Goal: Task Accomplishment & Management: Manage account settings

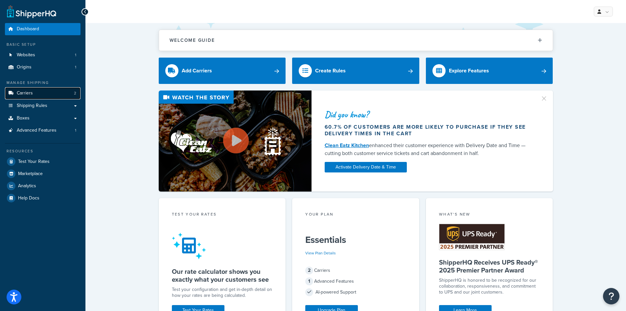
click at [17, 94] on span "Carriers" at bounding box center [25, 93] width 16 height 6
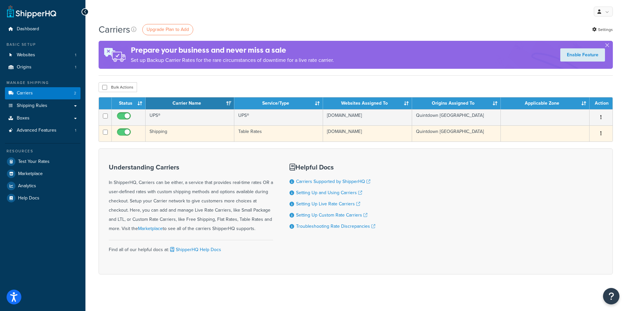
click at [365, 134] on td "www.expert-toolstore.com" at bounding box center [367, 133] width 89 height 16
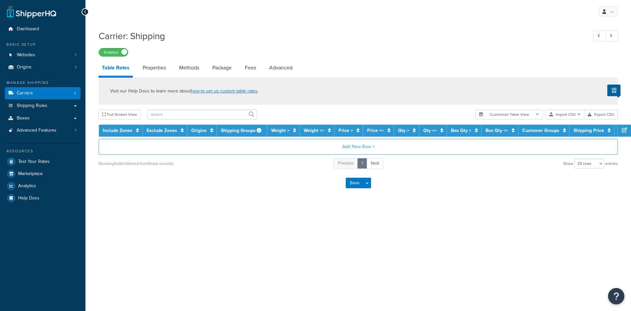
select select "25"
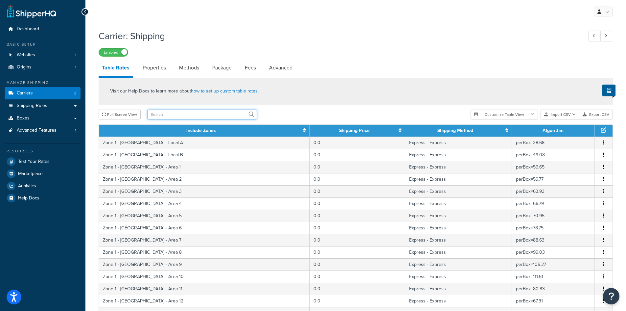
click at [150, 114] on input "text" at bounding box center [202, 114] width 110 height 10
type input "mo"
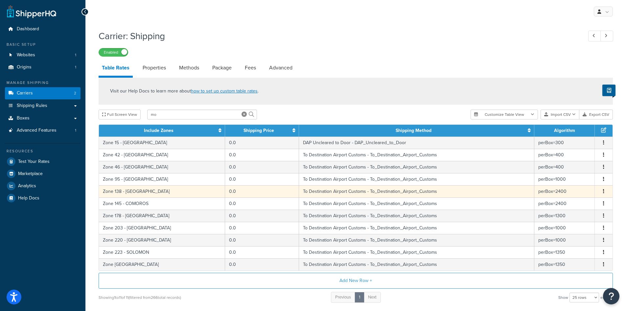
click at [351, 193] on td "To Destination Airport Customs - To_Destination_Airport_Customs" at bounding box center [416, 191] width 235 height 12
select select "182208"
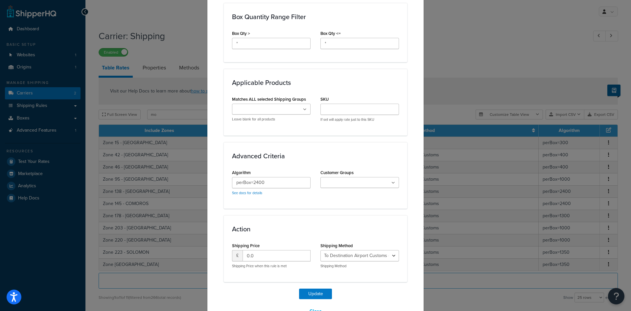
scroll to position [387, 0]
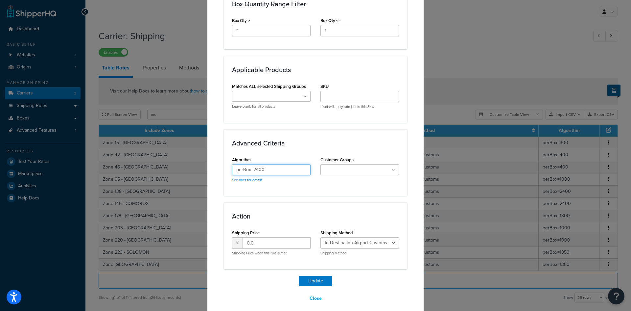
click at [263, 164] on input "perBox=2400" at bounding box center [271, 169] width 79 height 11
click at [271, 164] on input "perBox=2400" at bounding box center [271, 169] width 79 height 11
type input "perBox=1495"
click at [304, 276] on button "Update" at bounding box center [315, 280] width 33 height 11
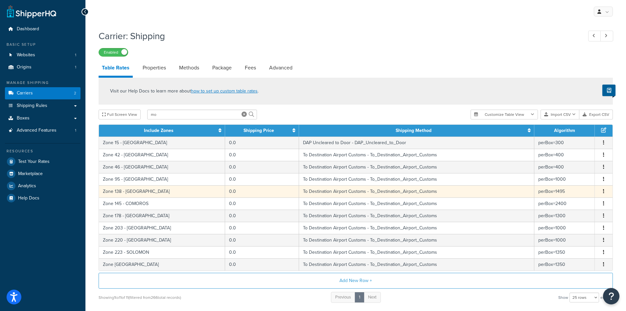
click at [345, 193] on td "To Destination Airport Customs - To_Destination_Airport_Customs" at bounding box center [416, 191] width 235 height 12
select select "182208"
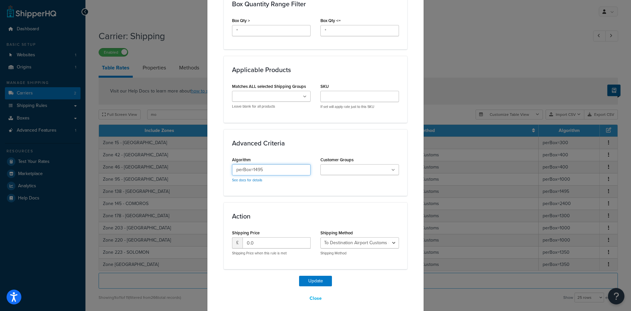
drag, startPoint x: 269, startPoint y: 165, endPoint x: 271, endPoint y: 171, distance: 6.7
click at [269, 165] on input "perBox=1495" at bounding box center [271, 169] width 79 height 11
click at [316, 275] on button "Update" at bounding box center [315, 280] width 33 height 11
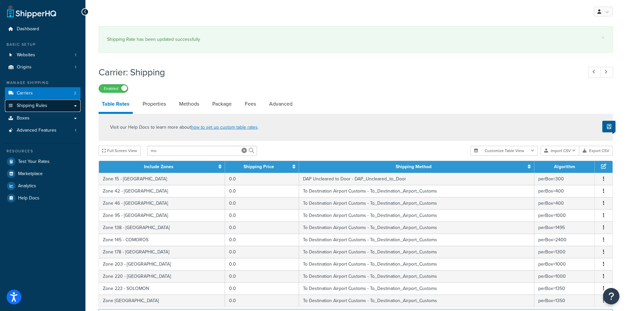
click at [24, 106] on span "Shipping Rules" at bounding box center [32, 106] width 31 height 6
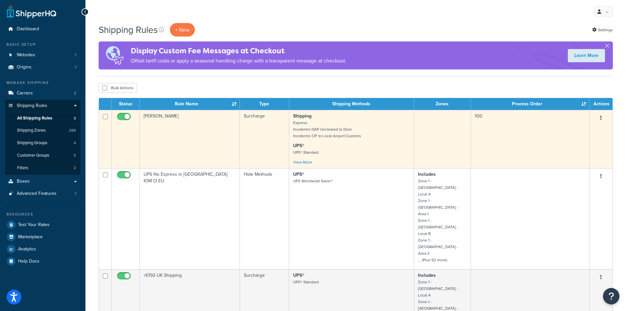
click at [357, 135] on small "Express Incoterms DAP Uncleared to Door Incoterms CIF to Local Airport Customs" at bounding box center [327, 129] width 68 height 19
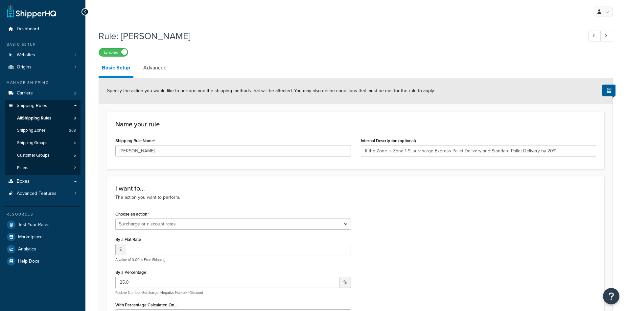
select select "SURCHARGE"
select select "LOCATION"
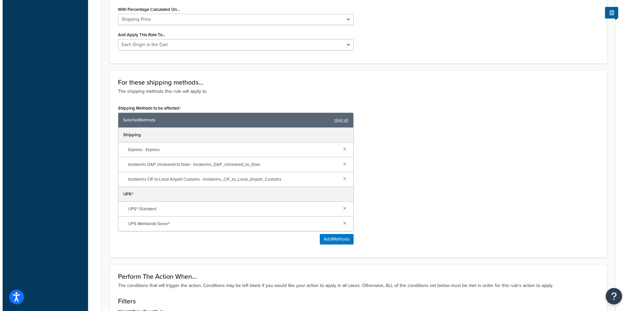
scroll to position [296, 0]
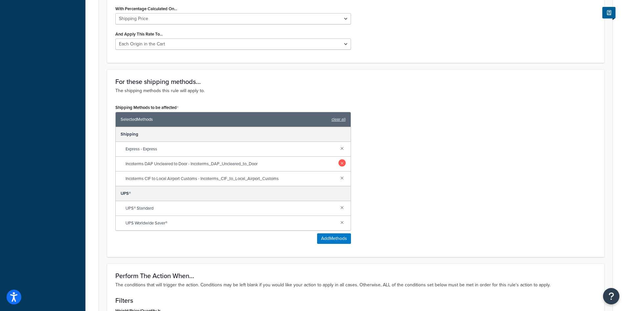
click at [341, 163] on link at bounding box center [342, 162] width 7 height 7
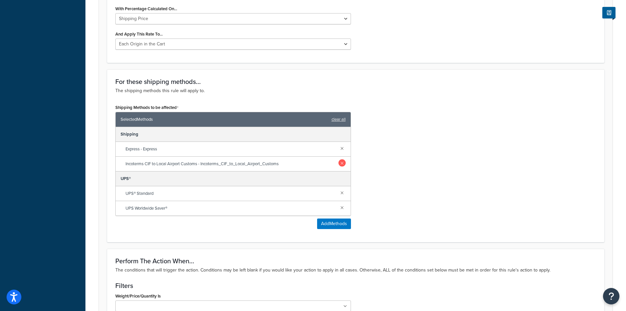
click at [341, 164] on link at bounding box center [342, 162] width 7 height 7
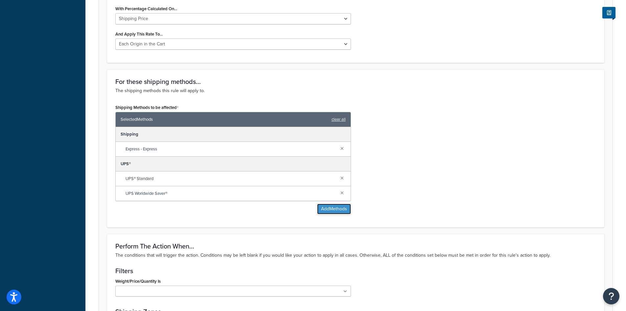
click at [325, 207] on button "Add Methods" at bounding box center [334, 208] width 34 height 11
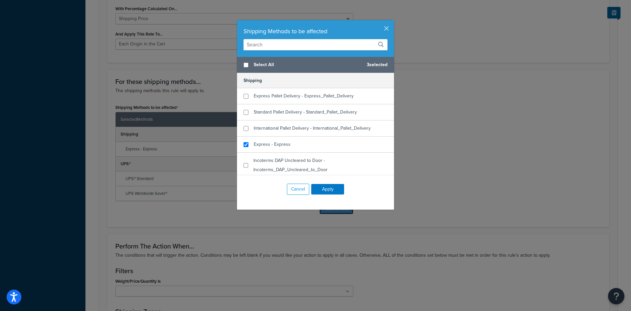
scroll to position [33, 0]
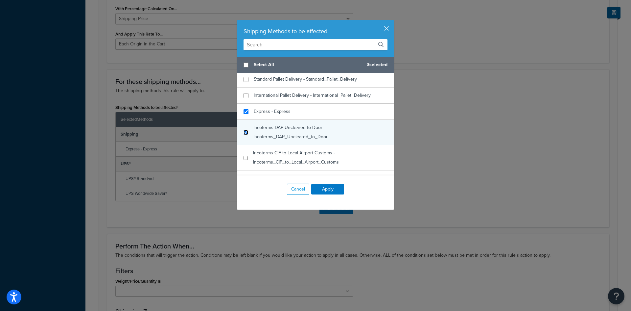
click at [244, 133] on input "checkbox" at bounding box center [246, 132] width 5 height 5
checkbox input "true"
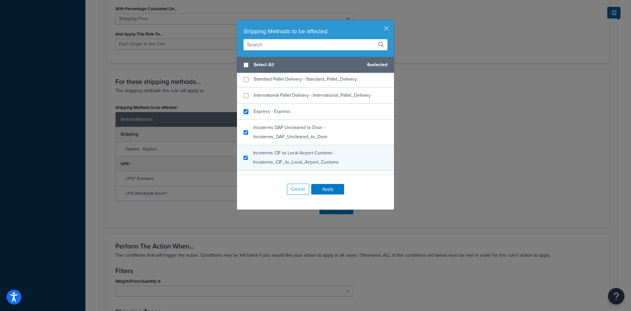
checkbox input "true"
click at [246, 158] on div "Incoterms CIF to Local Airport Customs - Incoterms_CIF_to_Local_Airport_Customs" at bounding box center [315, 157] width 157 height 25
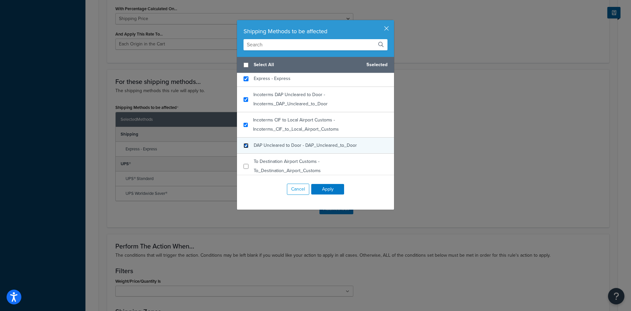
click at [246, 143] on input "checkbox" at bounding box center [246, 145] width 5 height 5
checkbox input "true"
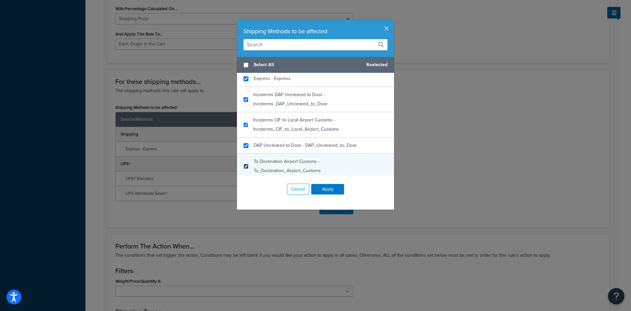
click at [244, 164] on input "checkbox" at bounding box center [246, 166] width 5 height 5
checkbox input "true"
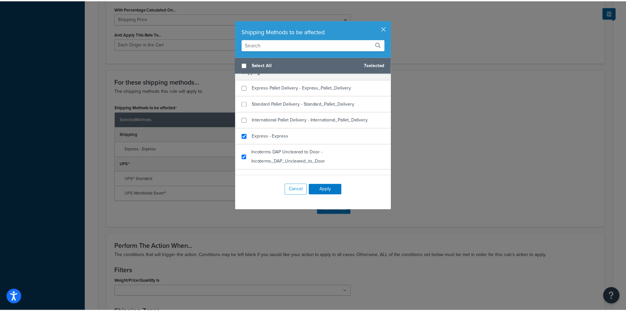
scroll to position [0, 0]
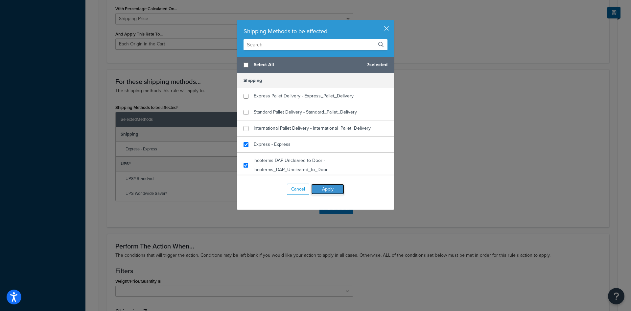
click at [325, 190] on button "Apply" at bounding box center [327, 189] width 33 height 11
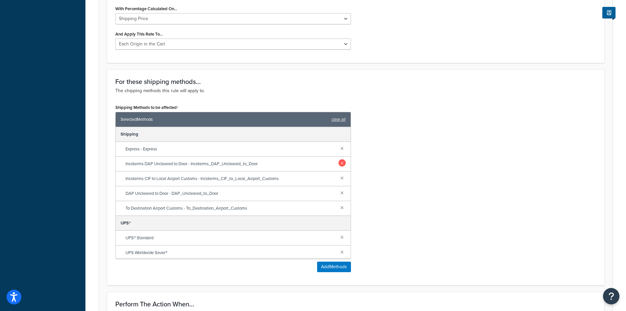
click at [339, 163] on link at bounding box center [342, 162] width 7 height 7
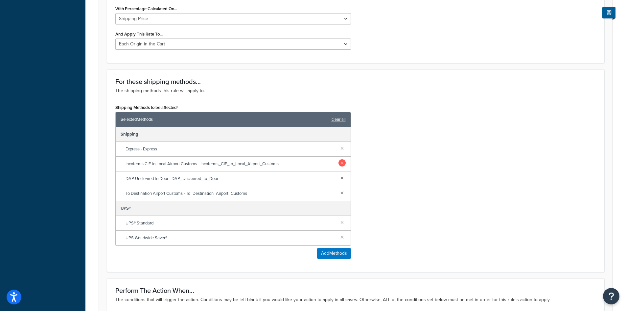
click at [341, 163] on link at bounding box center [342, 162] width 7 height 7
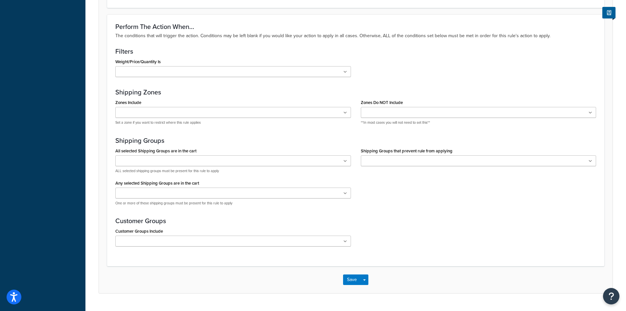
scroll to position [561, 0]
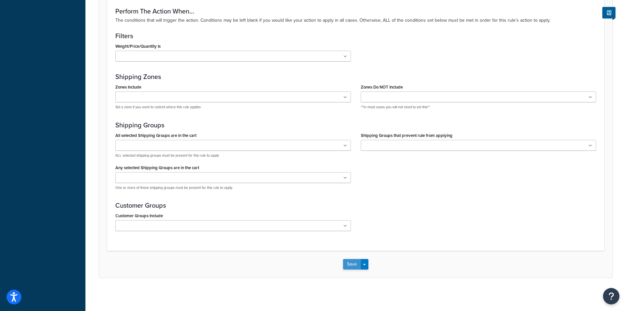
click at [354, 267] on button "Save" at bounding box center [352, 264] width 18 height 11
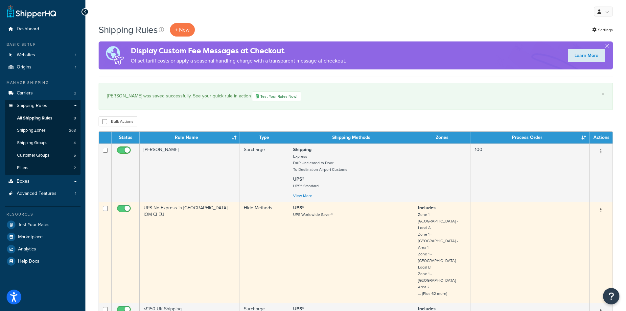
click at [206, 214] on td "UPS No Express in [GEOGRAPHIC_DATA] IOM CI EU" at bounding box center [190, 251] width 100 height 101
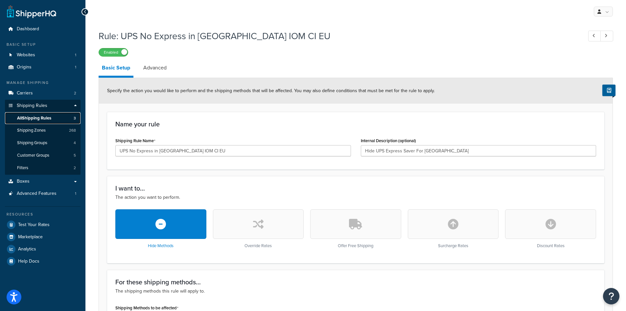
click at [38, 119] on span "All Shipping Rules" at bounding box center [34, 118] width 34 height 6
click at [40, 105] on span "Shipping Rules" at bounding box center [32, 106] width 31 height 6
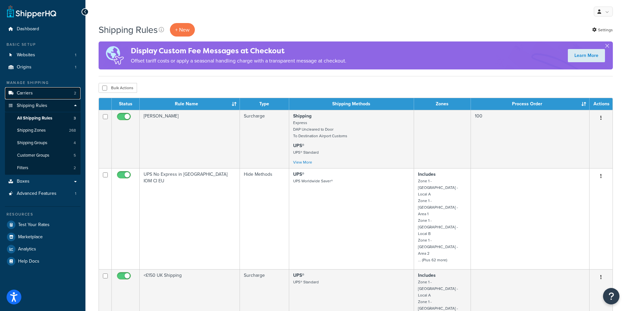
click at [31, 92] on span "Carriers" at bounding box center [25, 93] width 16 height 6
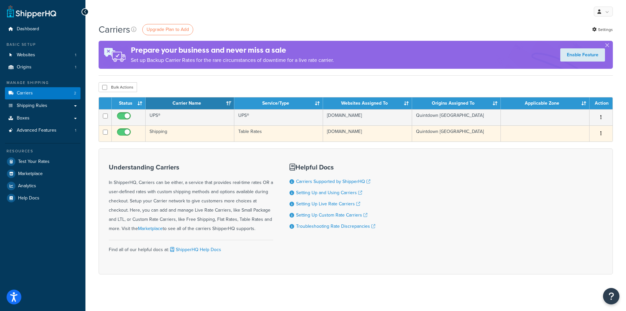
click at [342, 132] on td "www.expert-toolstore.com" at bounding box center [367, 133] width 89 height 16
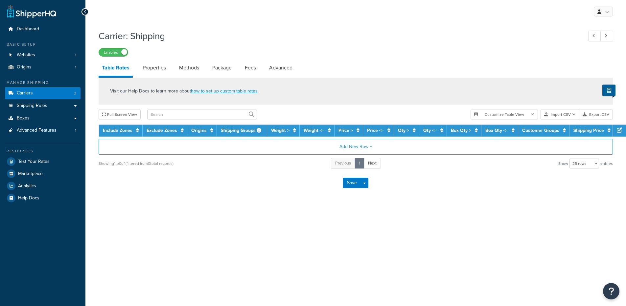
select select "25"
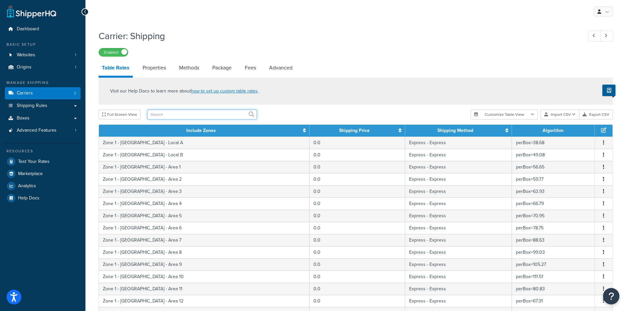
click at [186, 117] on input "text" at bounding box center [202, 114] width 110 height 10
type input "moz"
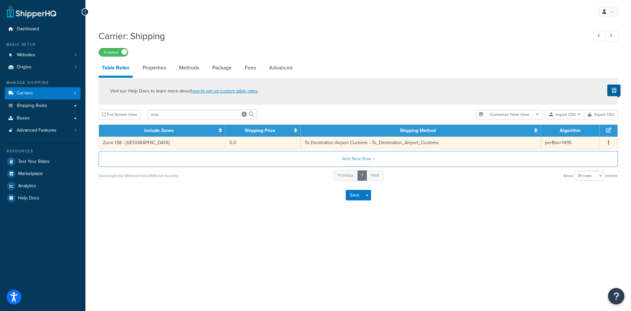
click at [358, 144] on td "To Destination Airport Customs - To_Destination_Airport_Customs" at bounding box center [421, 142] width 240 height 12
select select "182208"
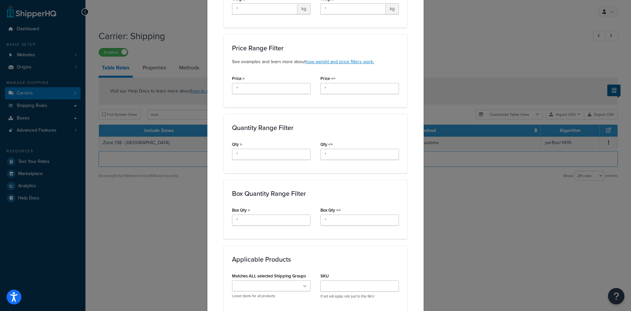
scroll to position [362, 0]
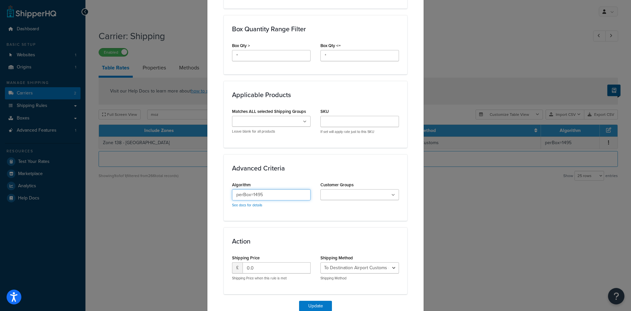
click at [272, 189] on input "perBox=1495" at bounding box center [271, 194] width 79 height 11
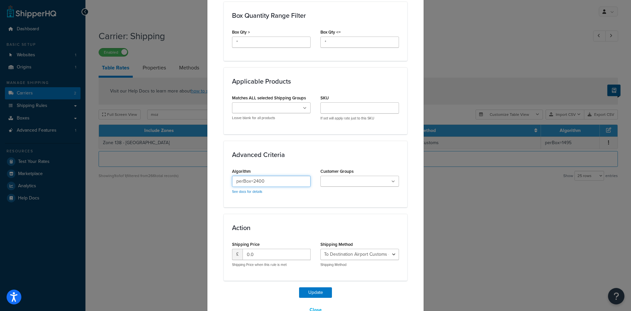
scroll to position [387, 0]
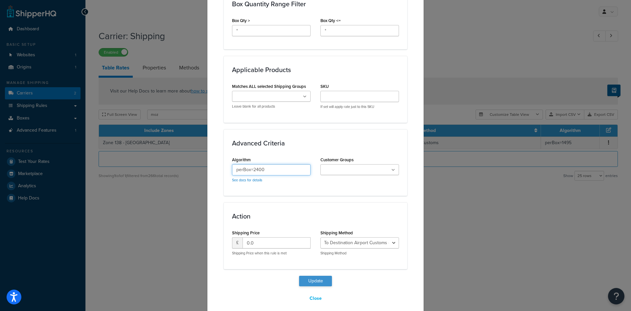
type input "perBox=2400"
click at [314, 275] on button "Update" at bounding box center [315, 280] width 33 height 11
